Goal: Task Accomplishment & Management: Manage account settings

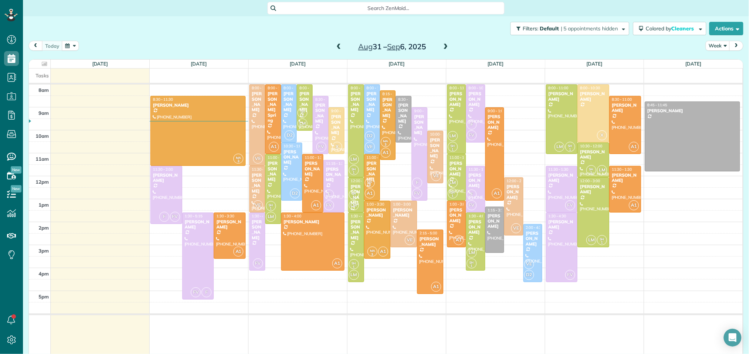
scroll to position [3, 3]
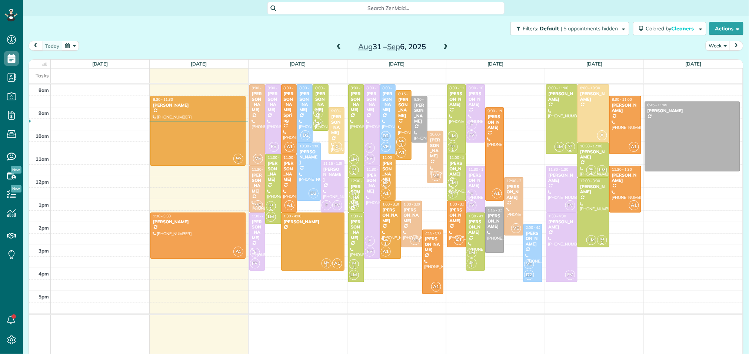
scroll to position [3, 3]
click at [183, 132] on div at bounding box center [198, 130] width 94 height 69
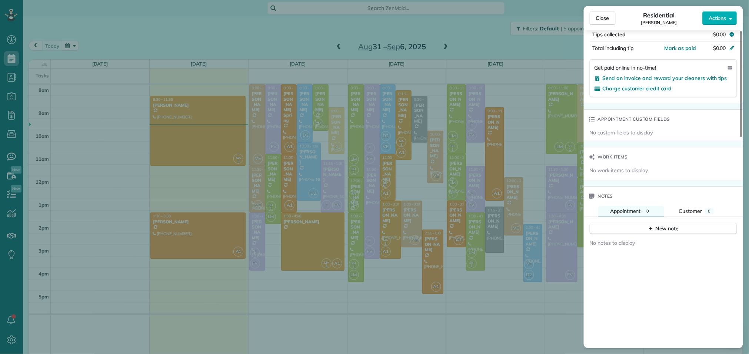
scroll to position [455, 0]
click at [661, 232] on div "New note" at bounding box center [663, 228] width 31 height 8
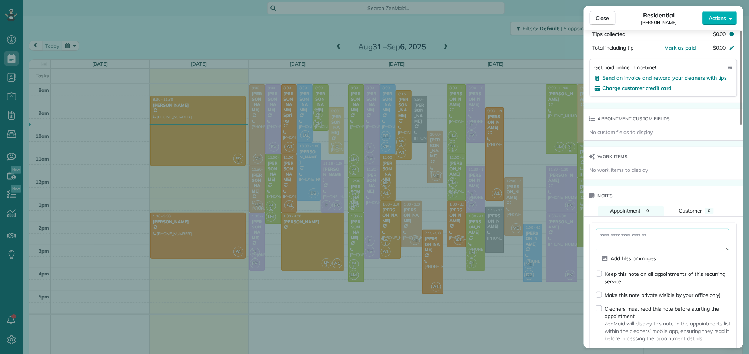
click at [651, 247] on textarea at bounding box center [662, 239] width 133 height 21
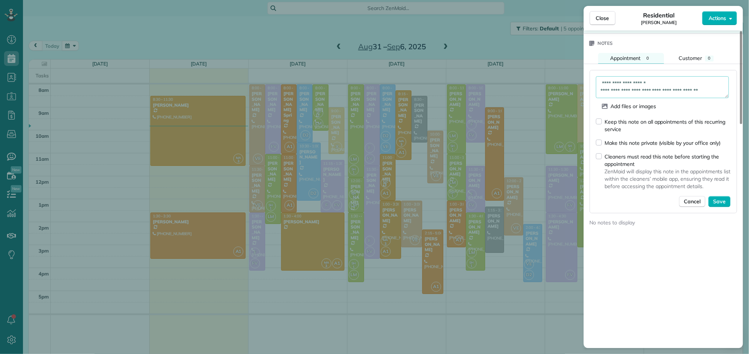
scroll to position [630, 0]
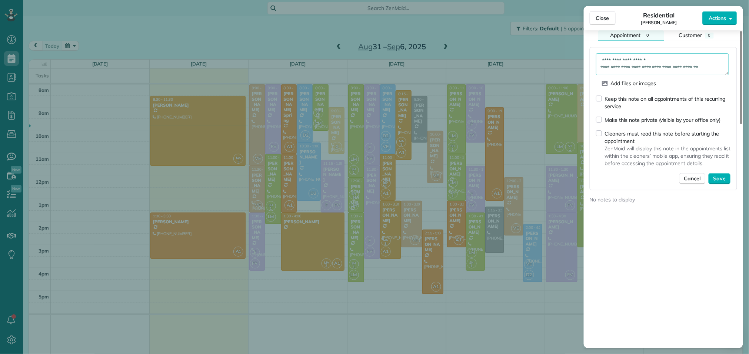
type textarea "**********"
click at [726, 183] on button "Save" at bounding box center [720, 178] width 22 height 11
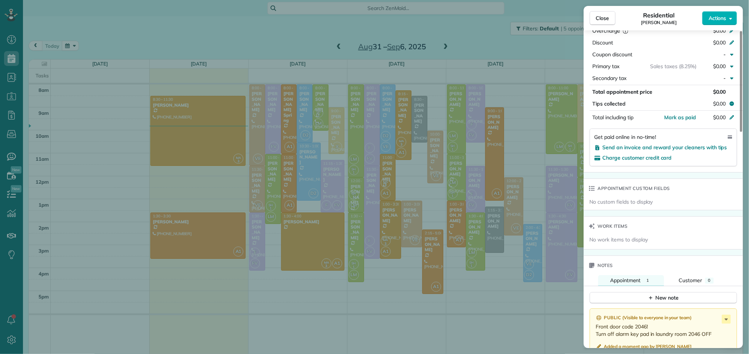
scroll to position [380, 0]
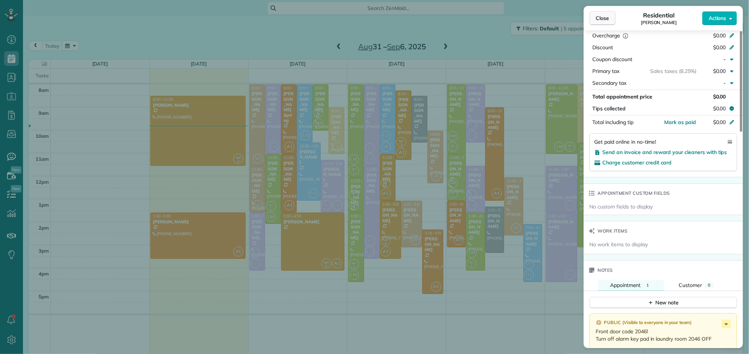
click at [606, 19] on span "Close" at bounding box center [602, 17] width 13 height 7
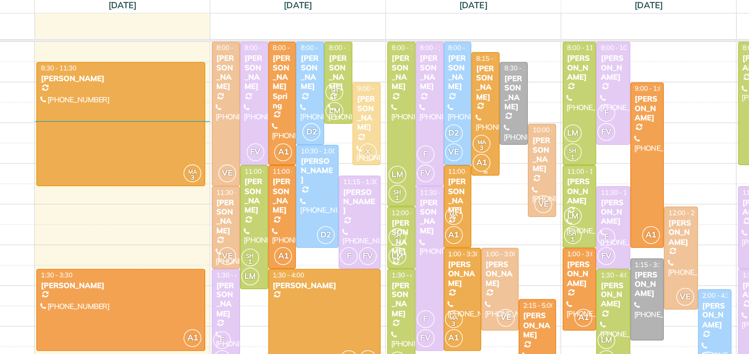
scroll to position [10, 0]
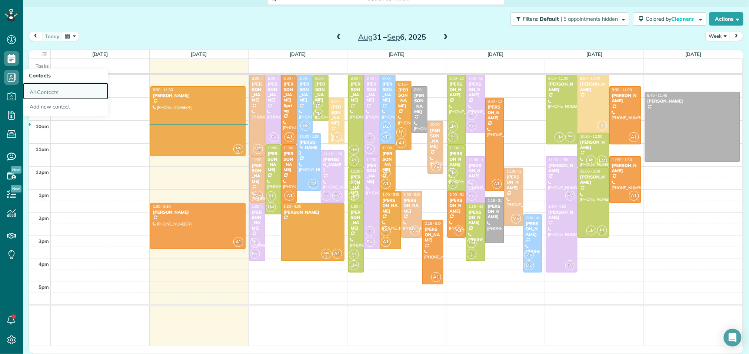
click at [31, 90] on link "All Contacts" at bounding box center [65, 91] width 85 height 17
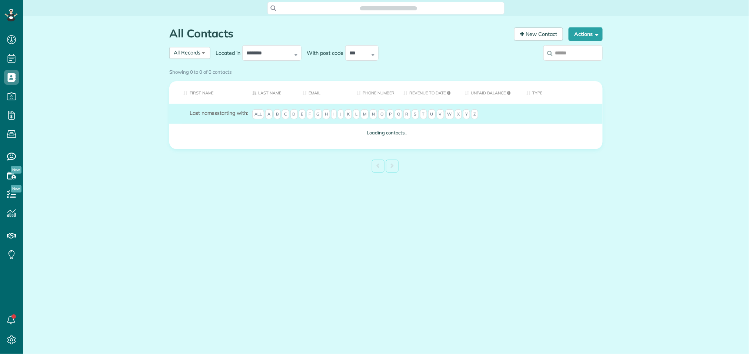
scroll to position [3, 3]
click at [553, 66] on div "Showing 0 to 0 of 0 contacts" at bounding box center [386, 72] width 445 height 13
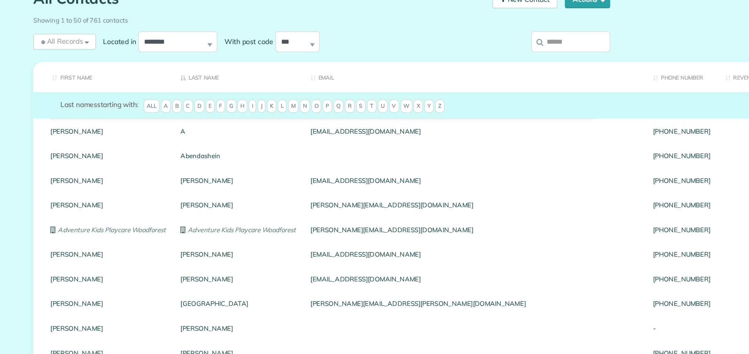
click at [576, 67] on input "search" at bounding box center [572, 66] width 59 height 16
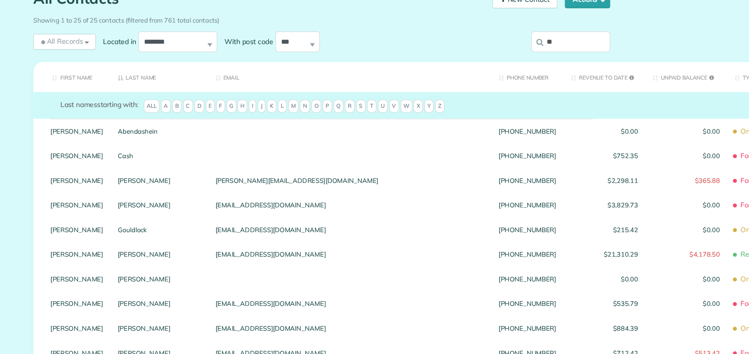
type input "*"
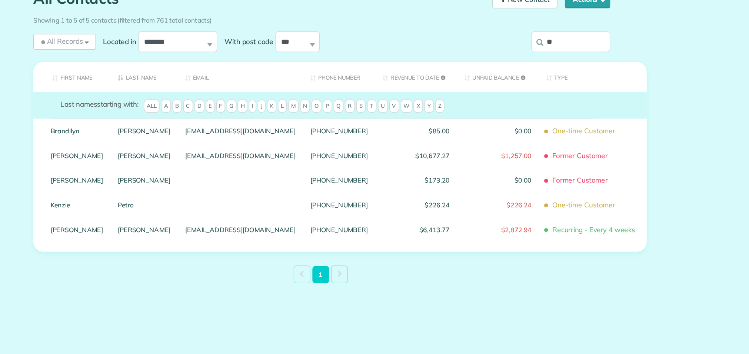
type input "*"
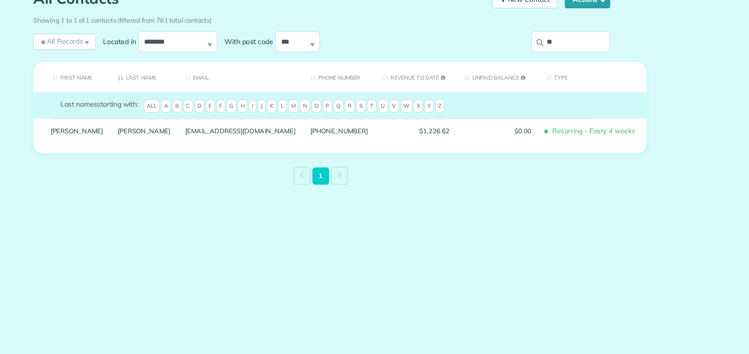
type input "*"
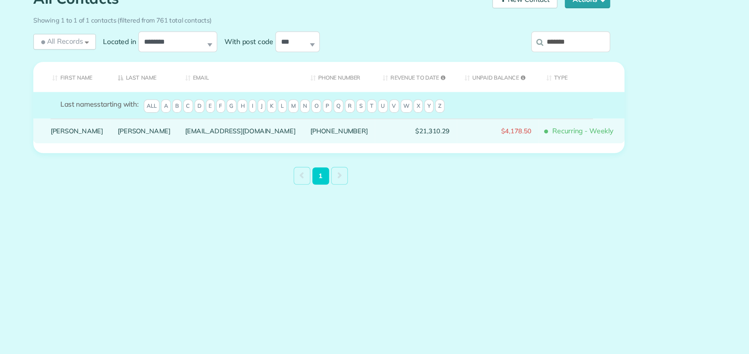
type input "*******"
click at [194, 136] on link "Ashley" at bounding box center [202, 132] width 40 height 5
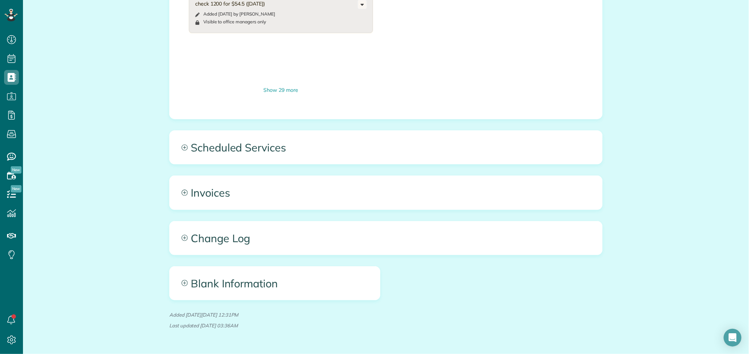
scroll to position [683, 0]
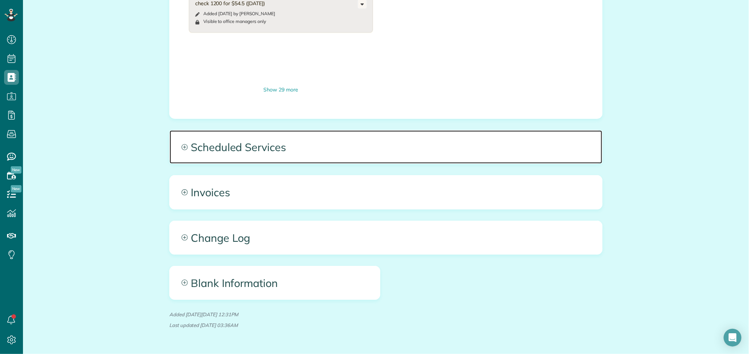
click at [283, 130] on span "Scheduled Services" at bounding box center [386, 146] width 433 height 33
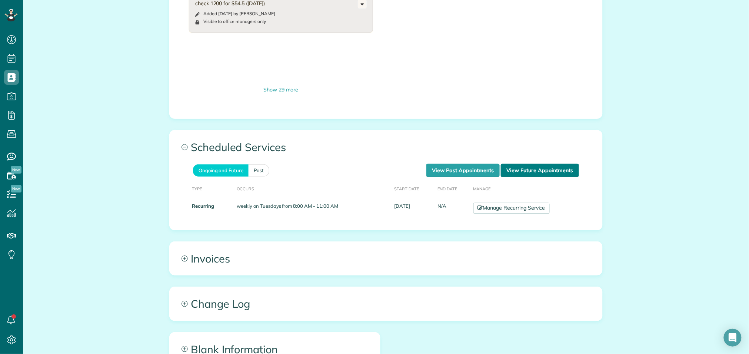
click at [524, 164] on link "View Future Appointments" at bounding box center [540, 170] width 78 height 13
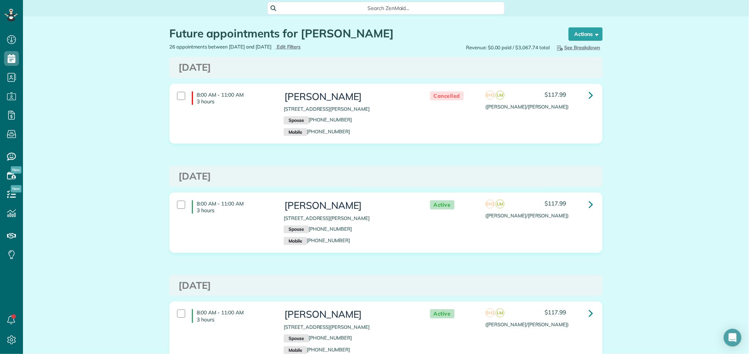
scroll to position [0, 0]
click at [595, 31] on span "button" at bounding box center [596, 34] width 6 height 6
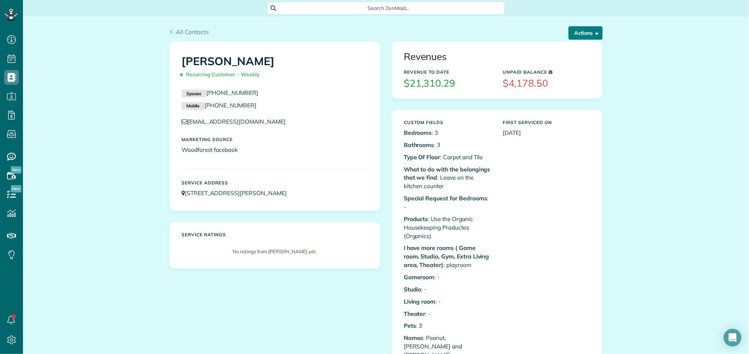
click at [592, 31] on button "Actions" at bounding box center [586, 32] width 34 height 13
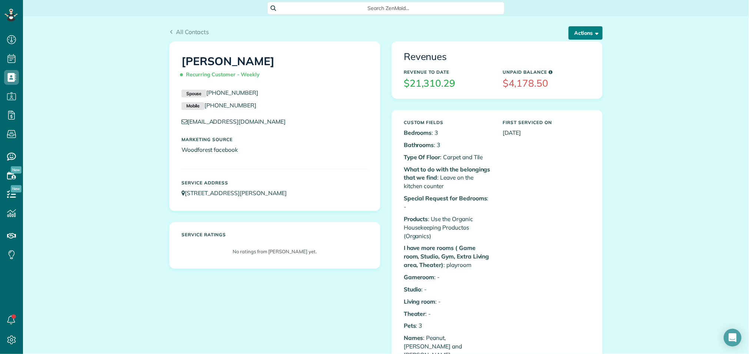
click at [570, 36] on button "Actions" at bounding box center [586, 32] width 34 height 13
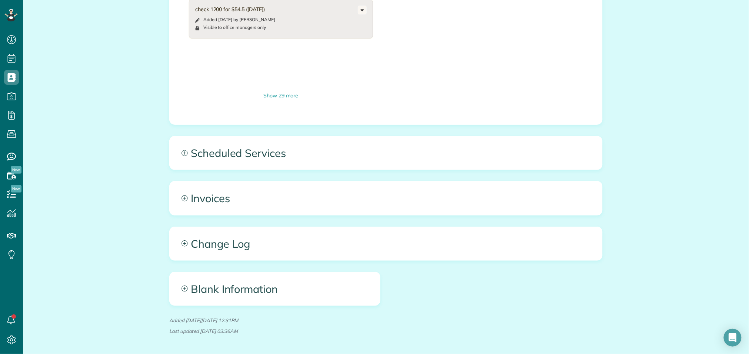
scroll to position [678, 0]
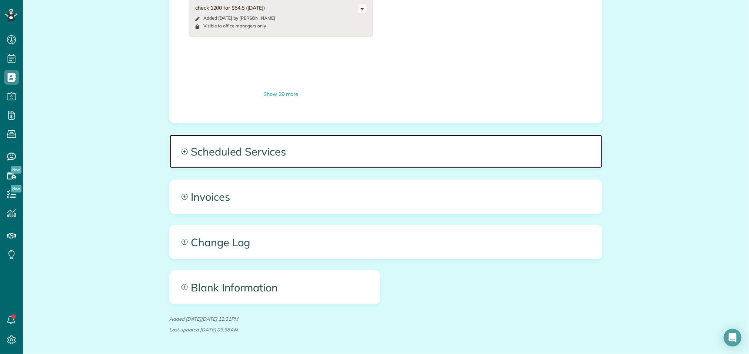
click at [266, 135] on span "Scheduled Services" at bounding box center [386, 151] width 433 height 33
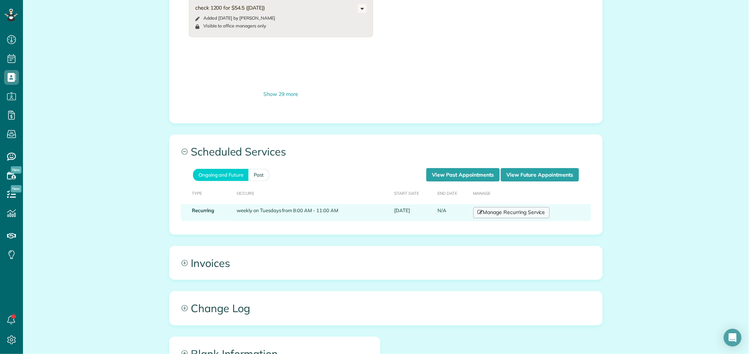
click at [536, 207] on link "Manage Recurring Service" at bounding box center [511, 212] width 76 height 11
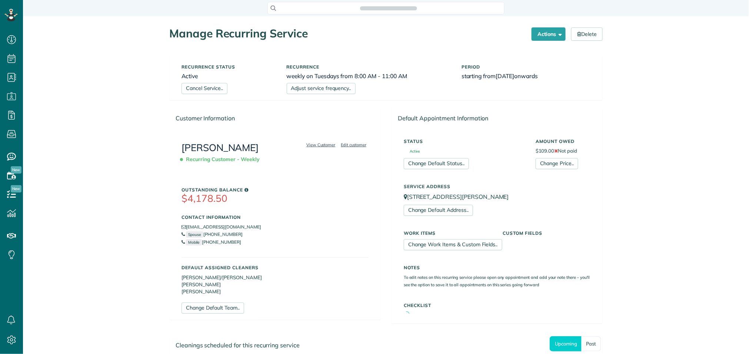
scroll to position [354, 23]
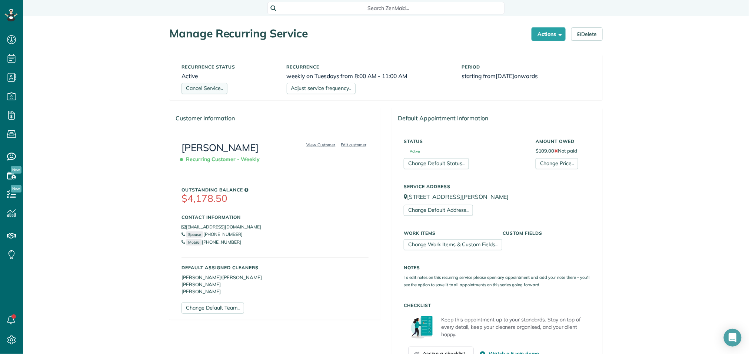
click at [209, 89] on link "Cancel Service.." at bounding box center [205, 88] width 46 height 11
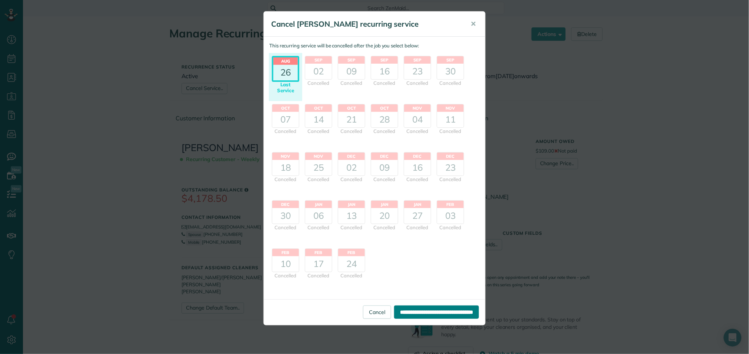
click at [453, 314] on input "**********" at bounding box center [436, 312] width 85 height 13
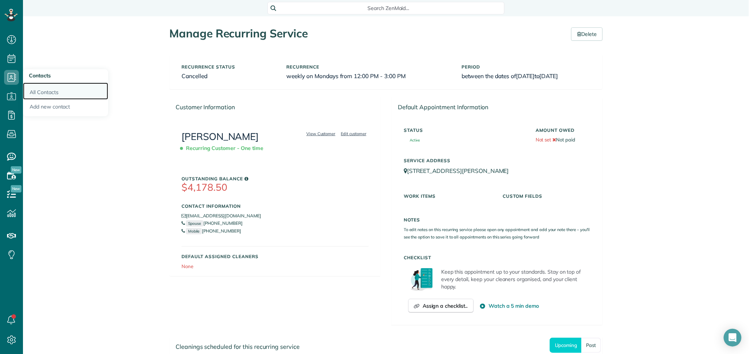
click at [36, 90] on link "All Contacts" at bounding box center [65, 91] width 85 height 17
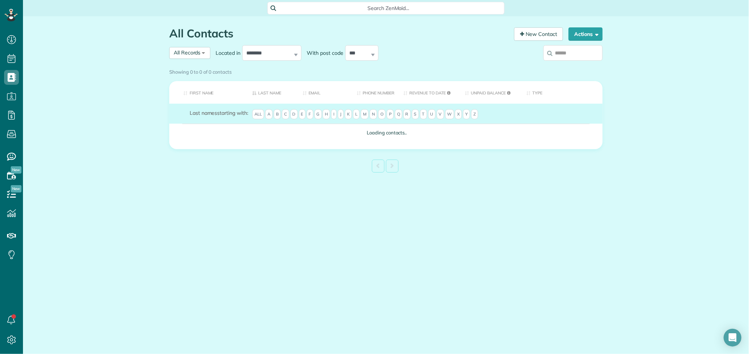
scroll to position [3, 3]
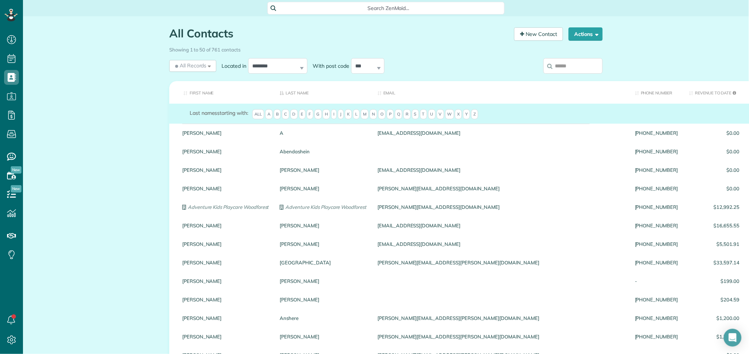
click at [571, 64] on input "search" at bounding box center [572, 66] width 59 height 16
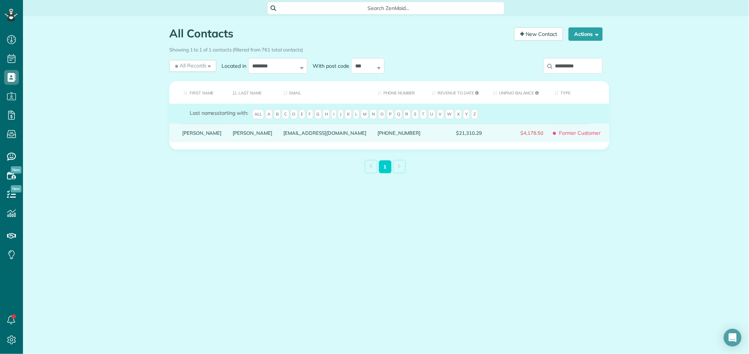
type input "**********"
click at [233, 136] on link "Griffin" at bounding box center [253, 132] width 40 height 5
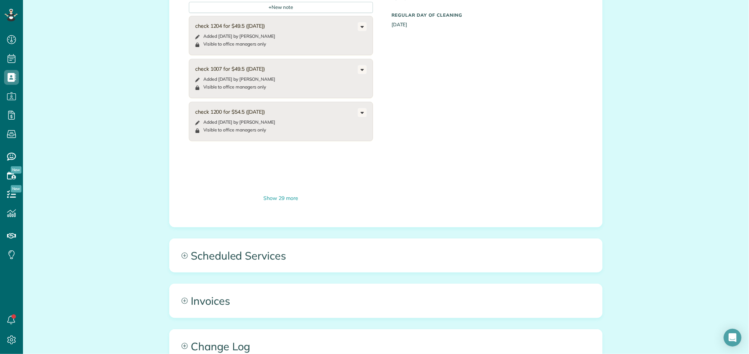
scroll to position [582, 0]
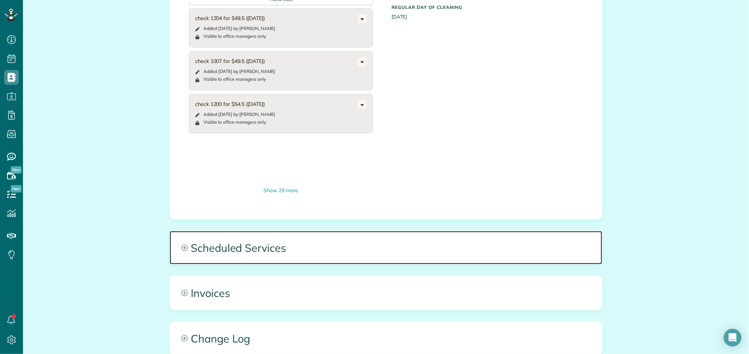
click at [304, 231] on span "Scheduled Services" at bounding box center [386, 247] width 433 height 33
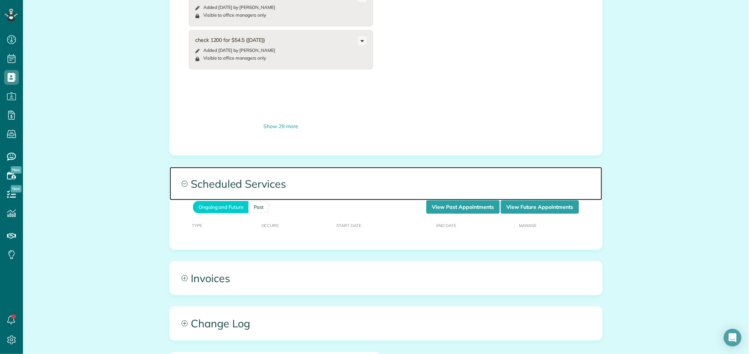
scroll to position [649, 0]
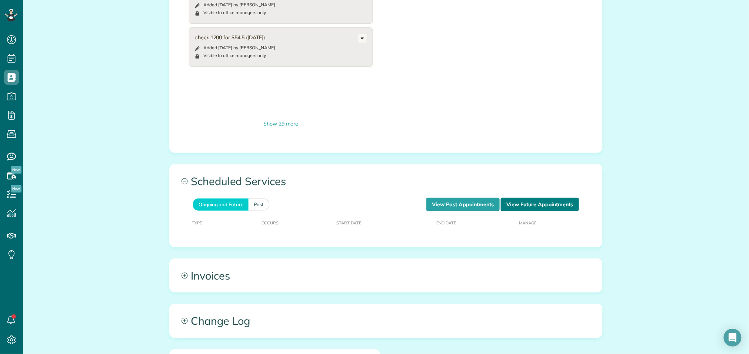
click at [536, 198] on link "View Future Appointments" at bounding box center [540, 204] width 78 height 13
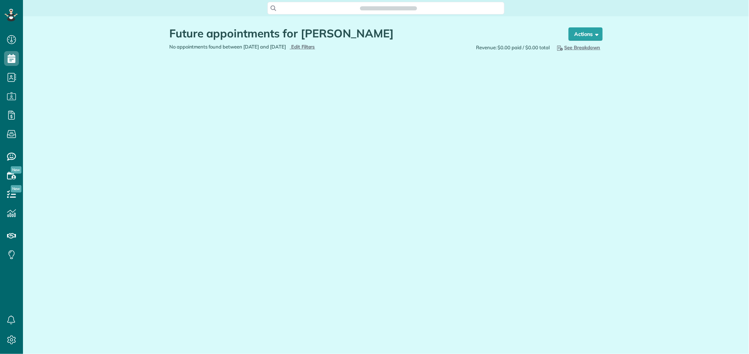
scroll to position [354, 23]
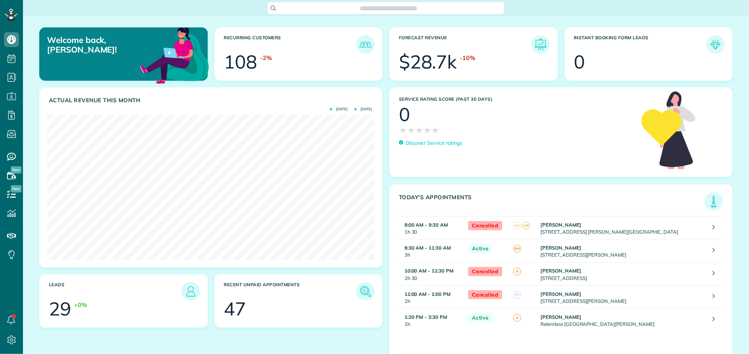
scroll to position [144, 328]
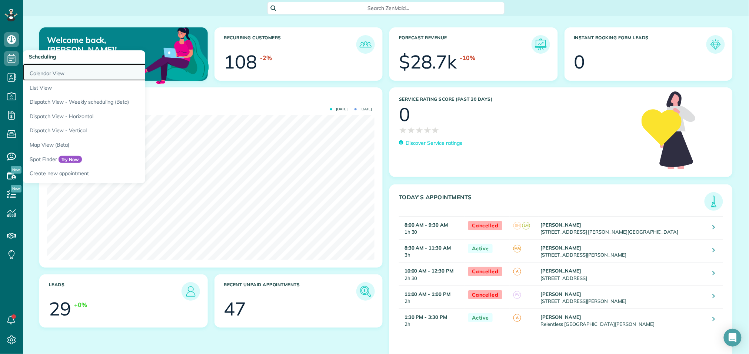
click at [45, 74] on link "Calendar View" at bounding box center [115, 72] width 185 height 17
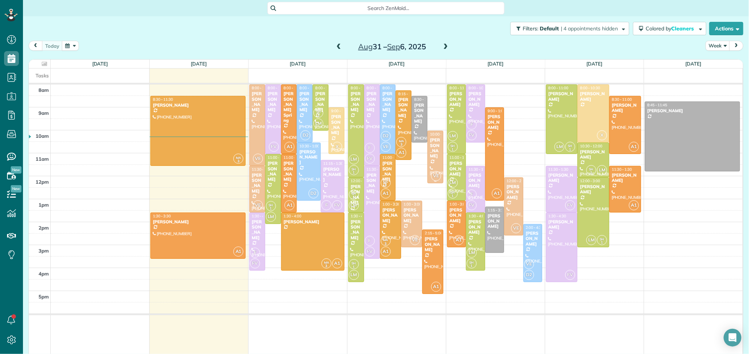
scroll to position [3, 3]
